Goal: Navigation & Orientation: Find specific page/section

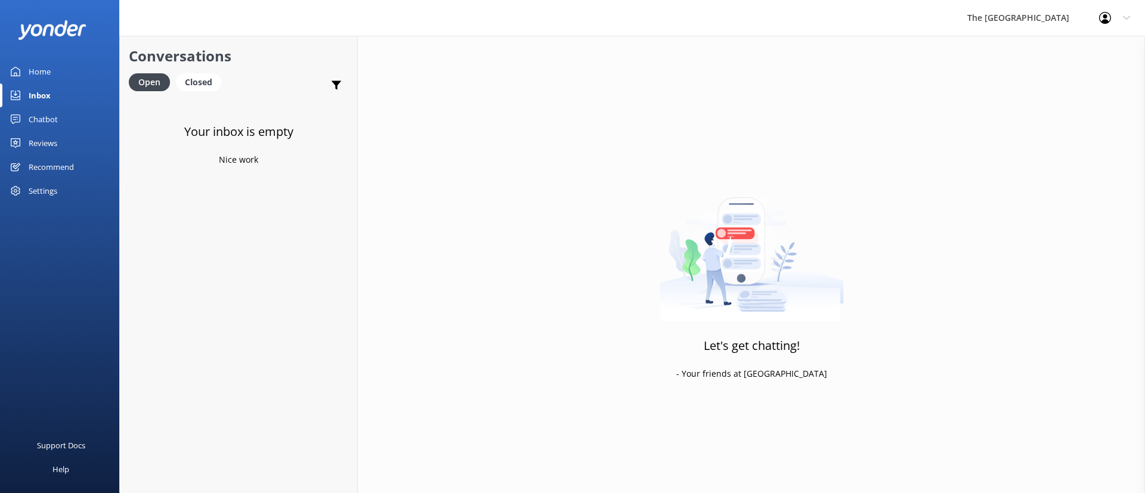
click at [69, 122] on link "Chatbot" at bounding box center [59, 119] width 119 height 24
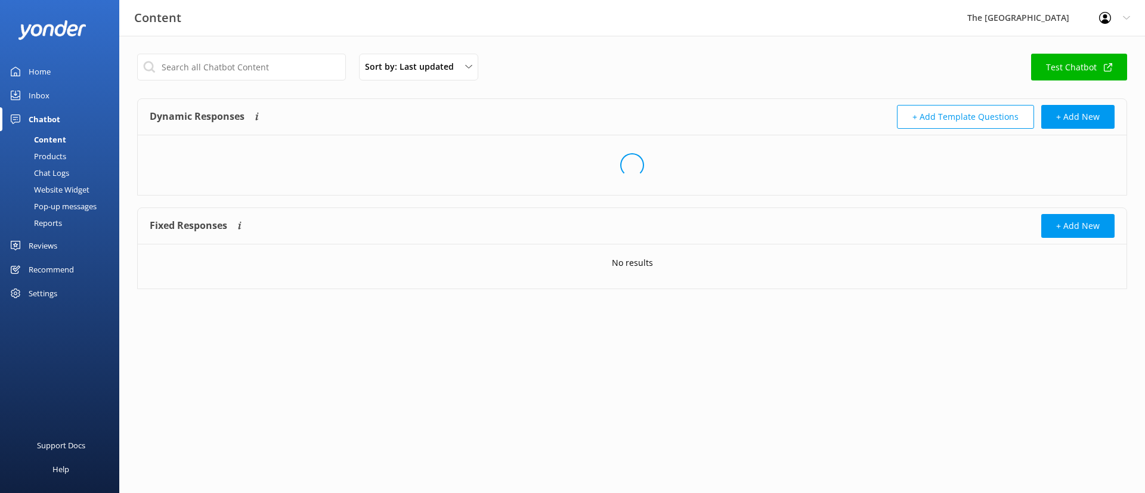
click at [56, 100] on link "Inbox" at bounding box center [59, 96] width 119 height 24
